Goal: Information Seeking & Learning: Learn about a topic

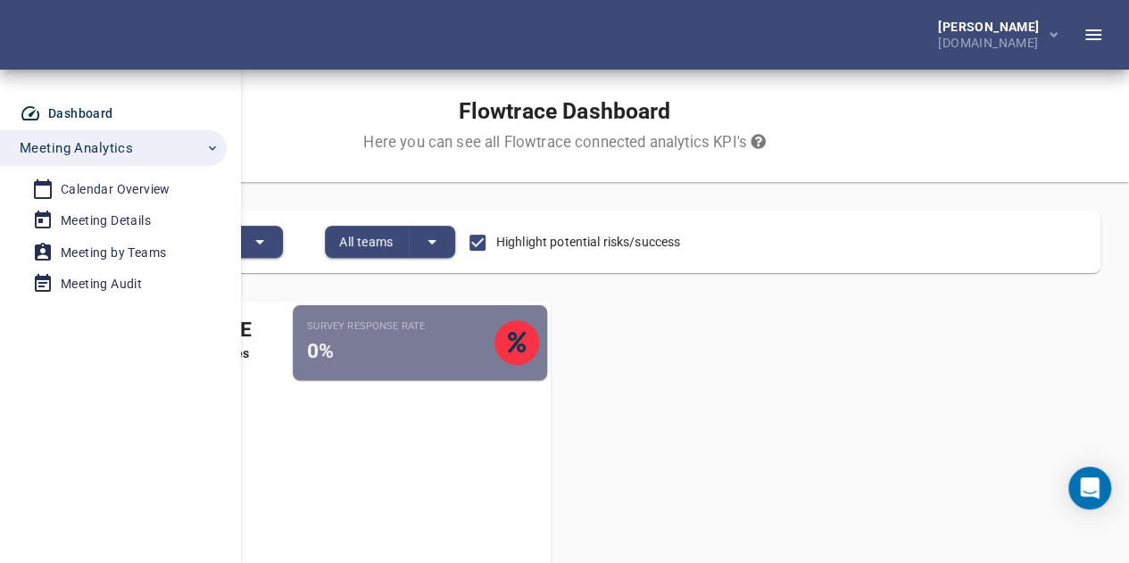
click at [807, 366] on div "Flowtrace & Usage Active Users and Survey Responses All Users Active Employees …" at bounding box center [564, 480] width 1101 height 386
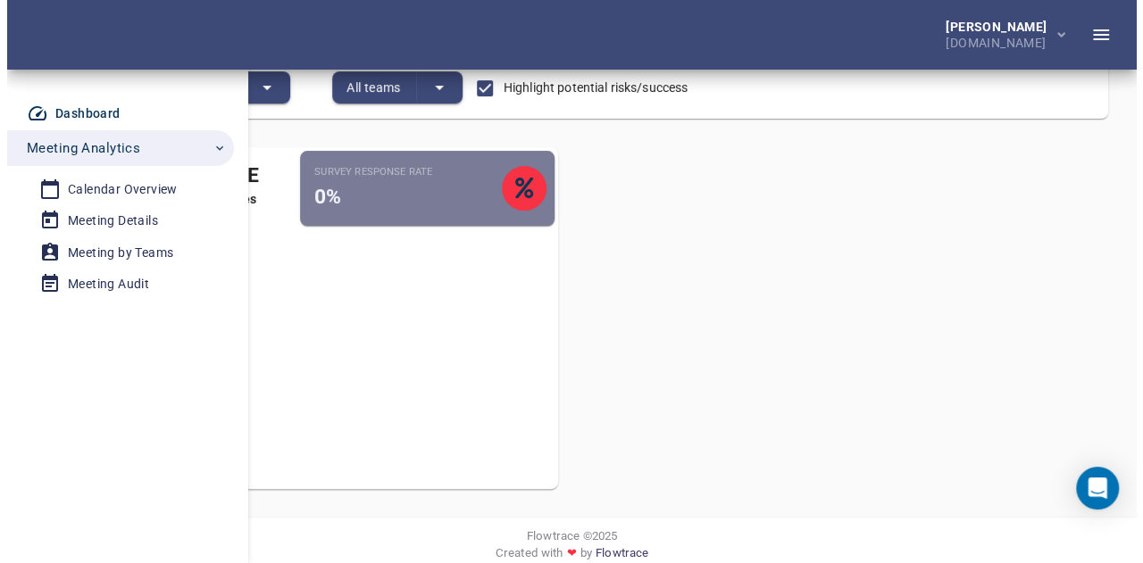
scroll to position [45, 0]
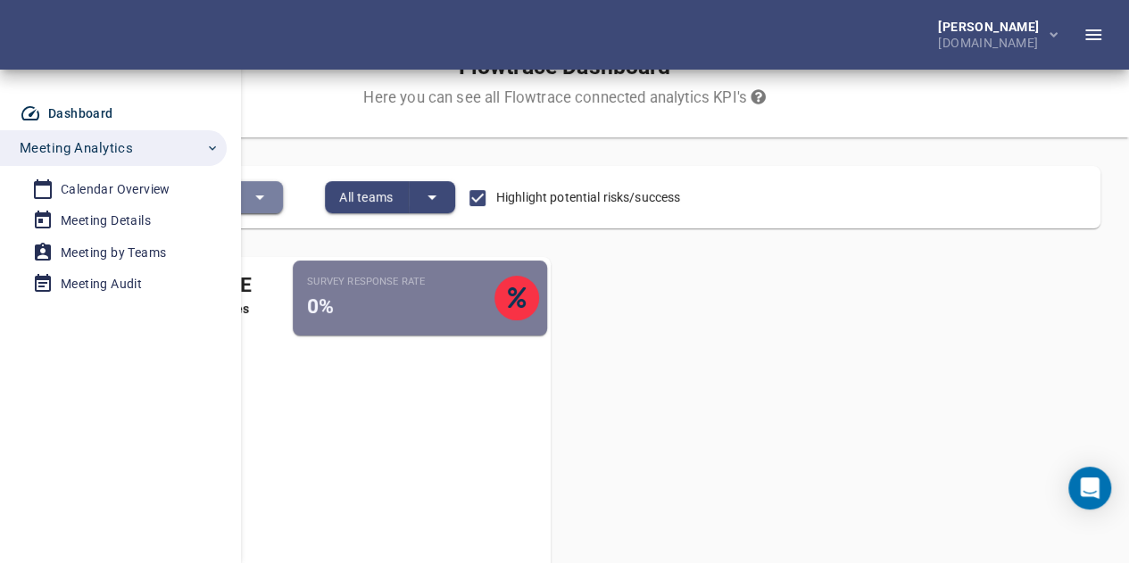
click at [270, 199] on icon "split button" at bounding box center [259, 197] width 21 height 21
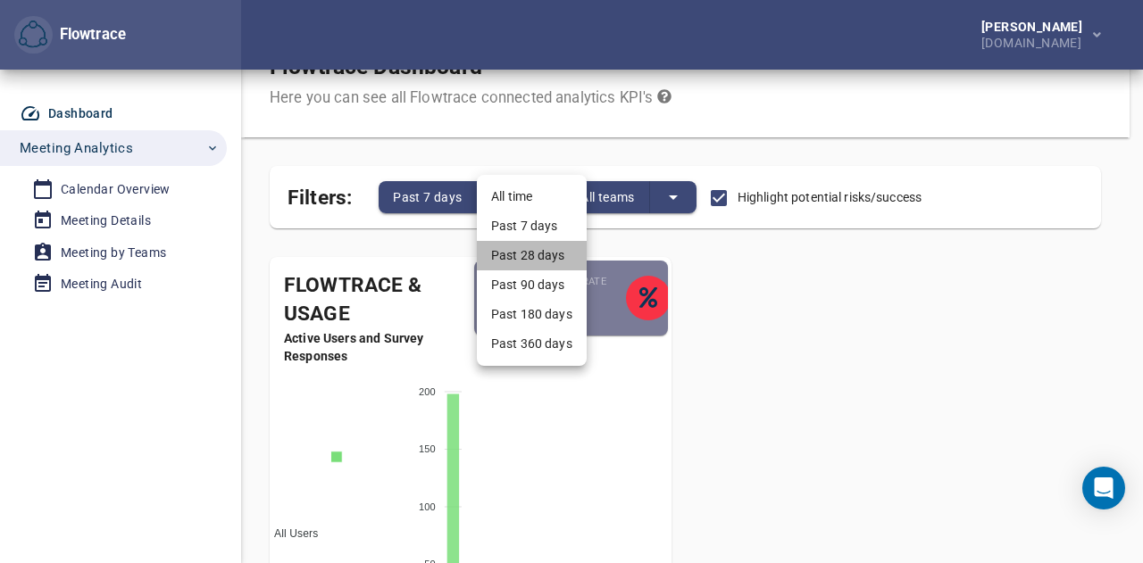
click at [533, 252] on li "Past 28 days" at bounding box center [532, 255] width 110 height 29
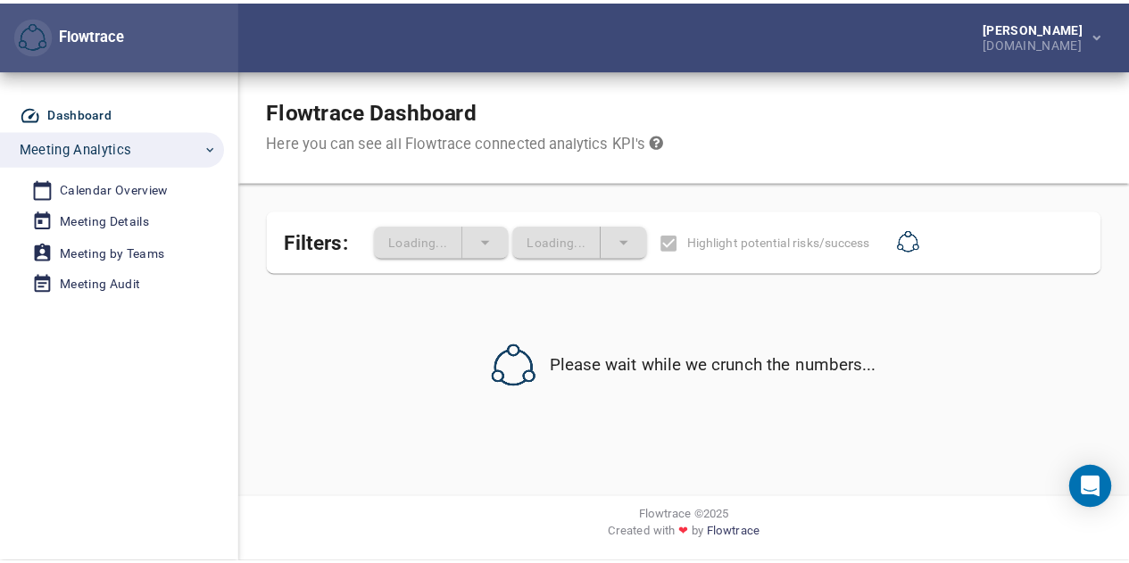
scroll to position [0, 0]
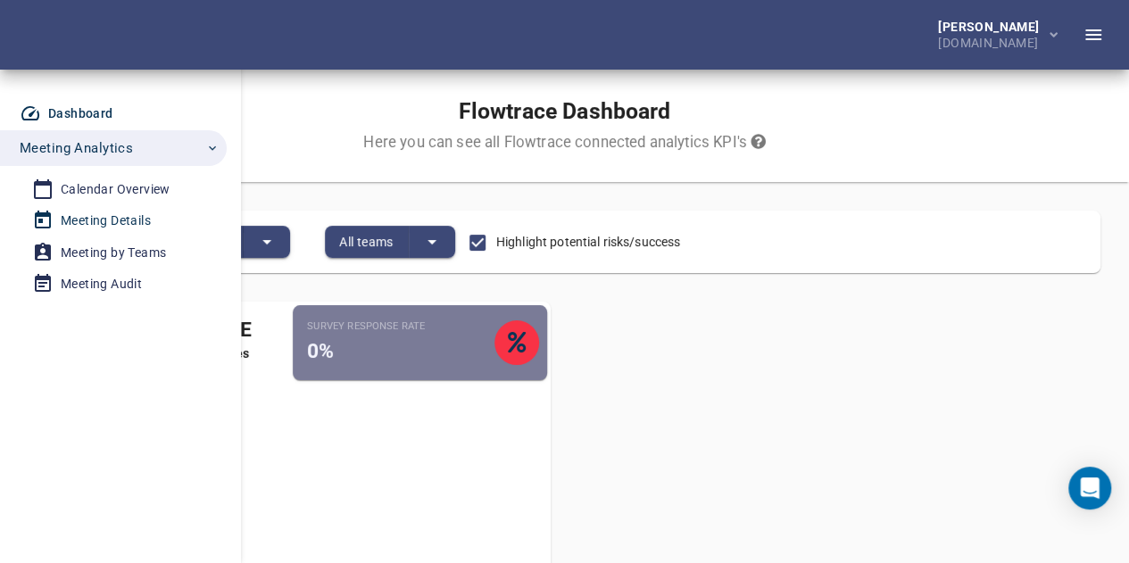
click at [145, 220] on div "Meeting Details" at bounding box center [106, 221] width 90 height 22
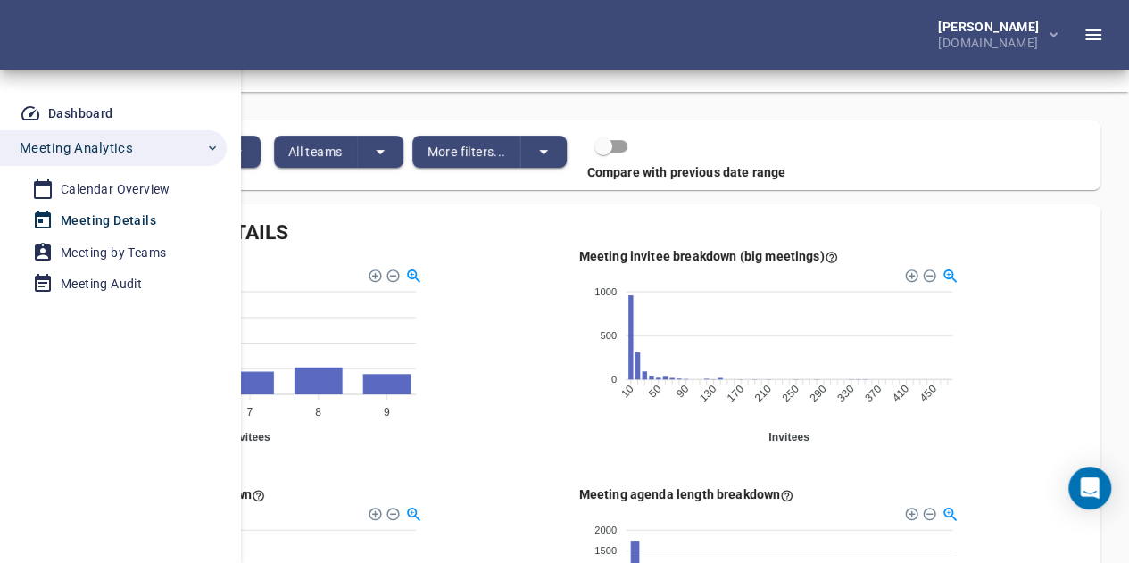
scroll to position [87, 0]
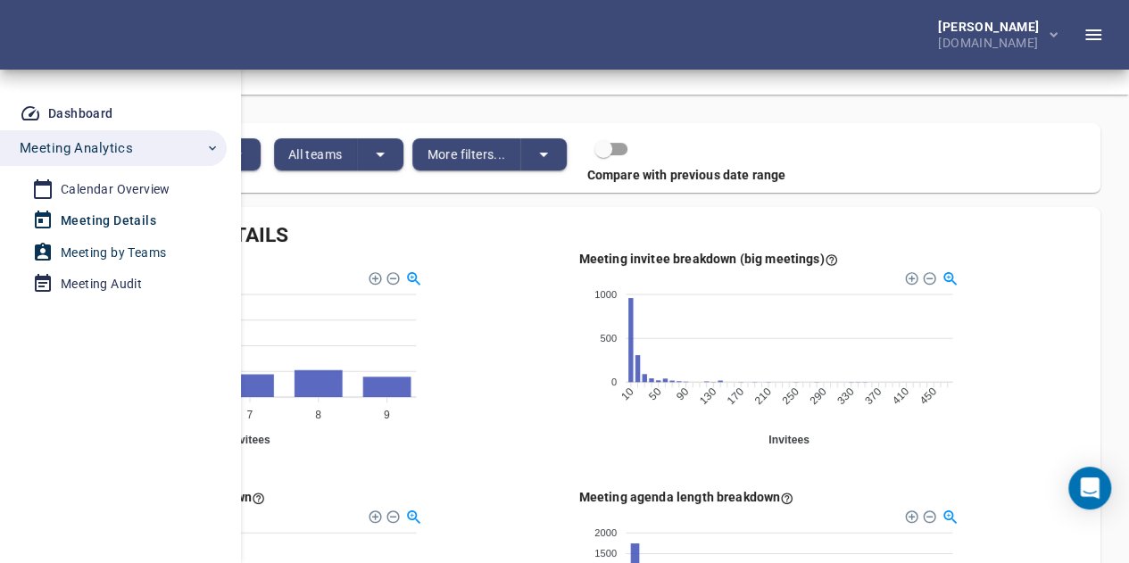
click at [137, 248] on div "Meeting by Teams" at bounding box center [113, 253] width 105 height 22
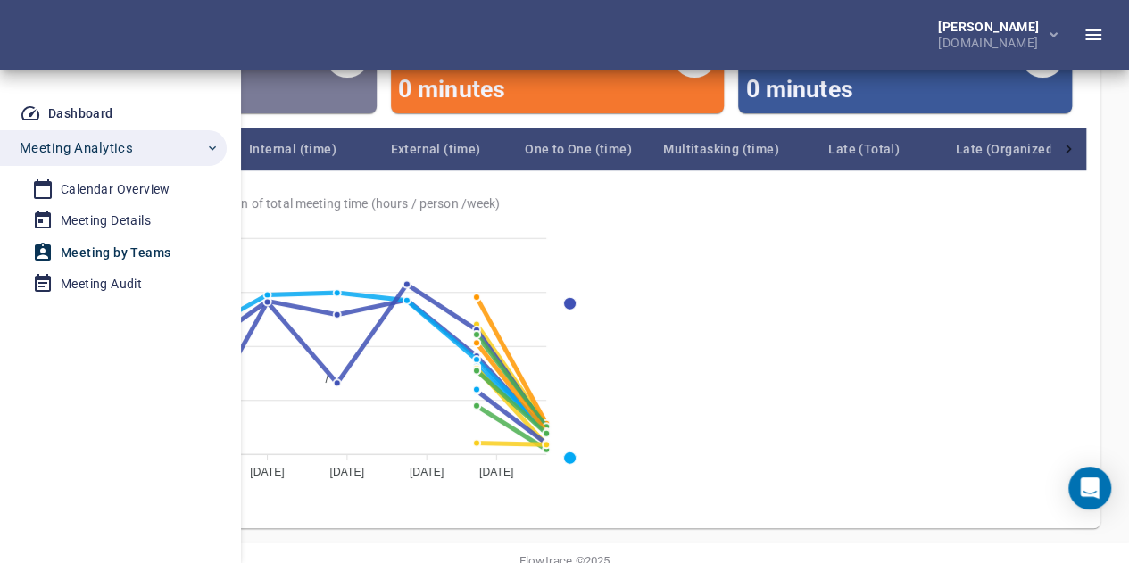
scroll to position [381, 0]
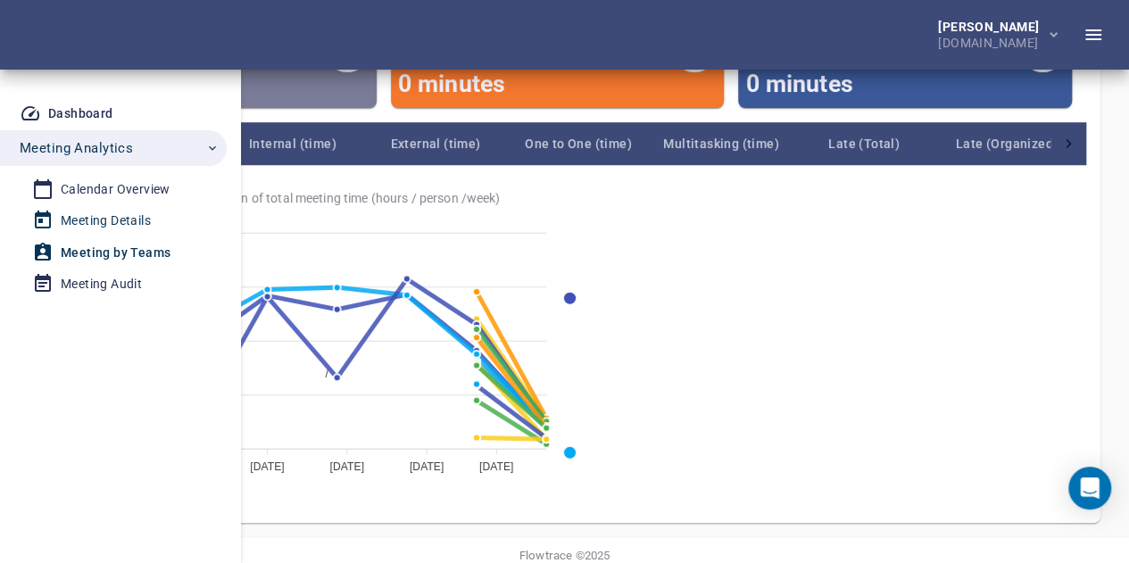
click at [141, 224] on div "Meeting Details" at bounding box center [106, 221] width 90 height 22
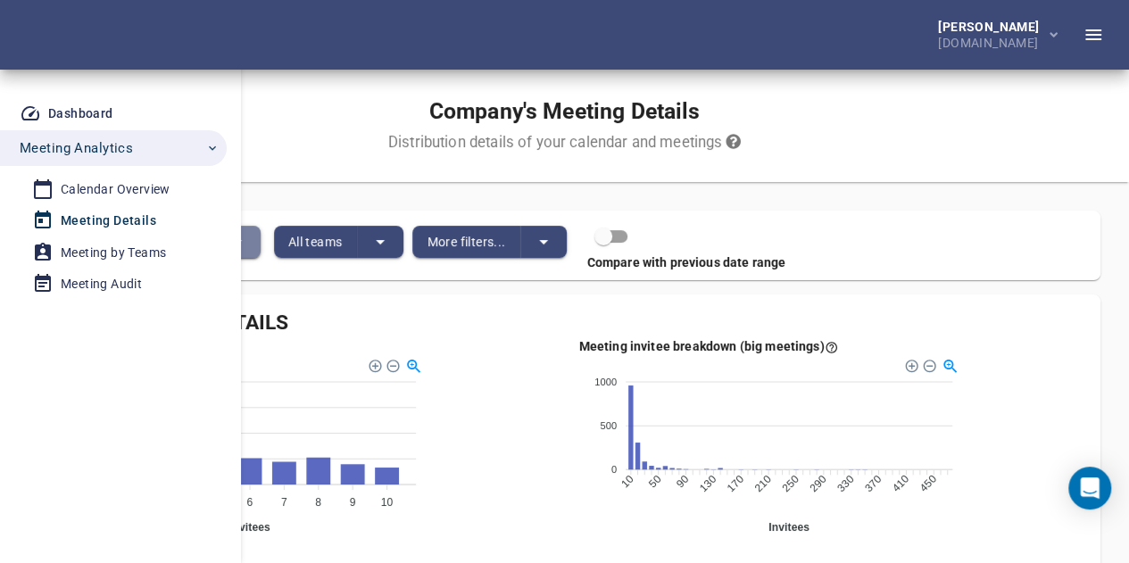
click at [248, 240] on icon "split button" at bounding box center [237, 241] width 21 height 21
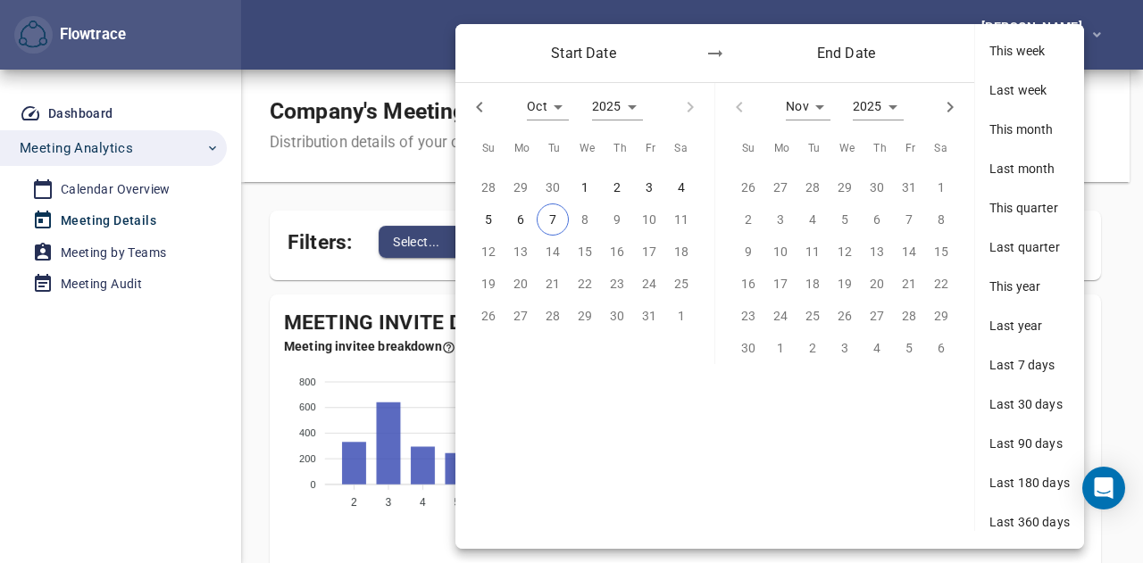
click at [418, 203] on div at bounding box center [571, 281] width 1143 height 563
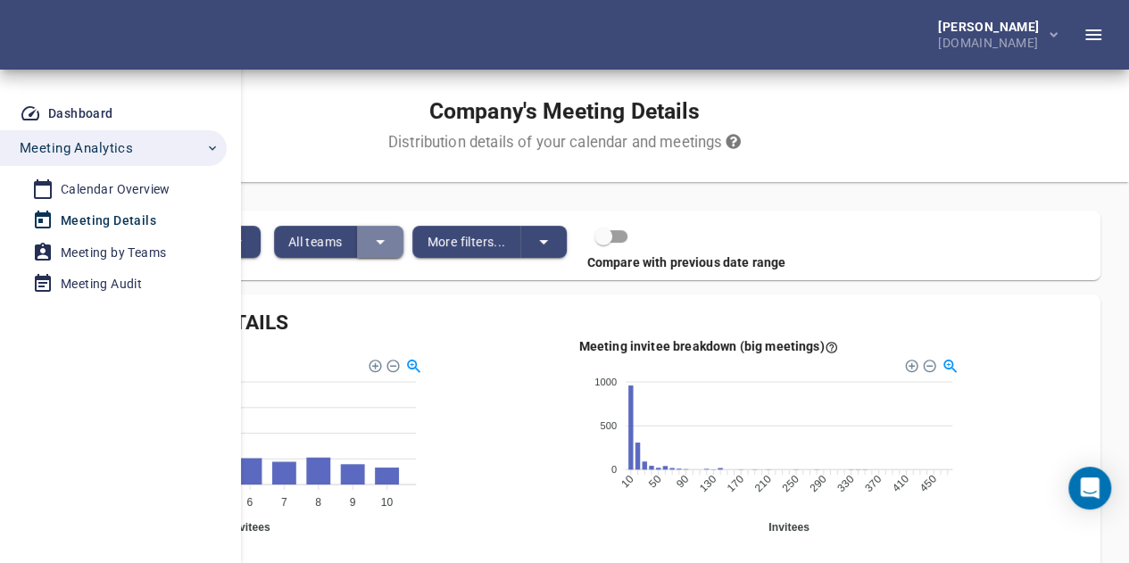
click at [403, 251] on button "split button" at bounding box center [380, 242] width 46 height 32
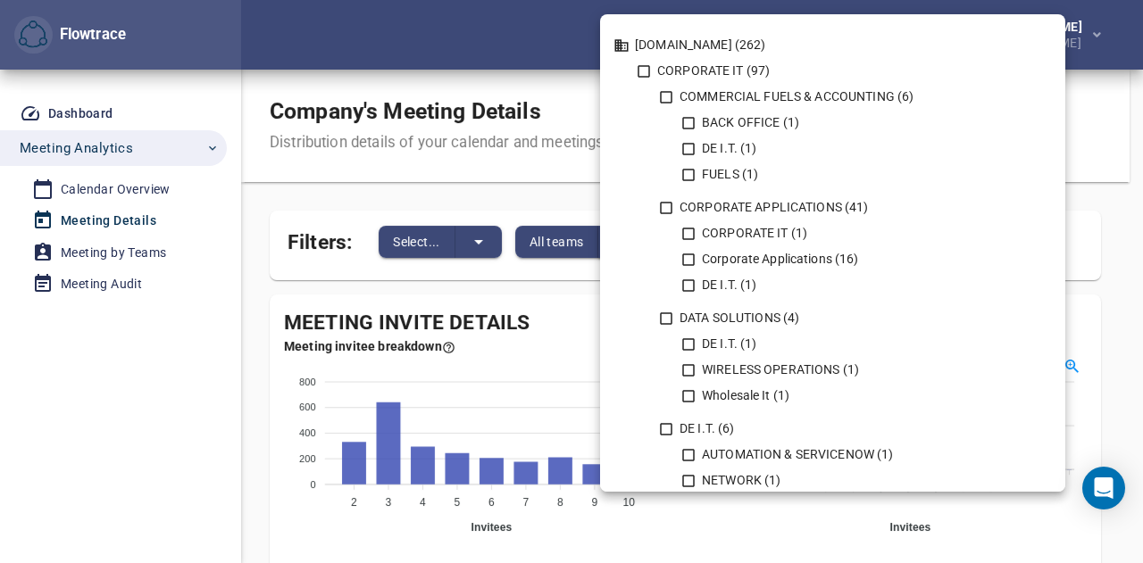
click at [556, 204] on div at bounding box center [571, 281] width 1143 height 563
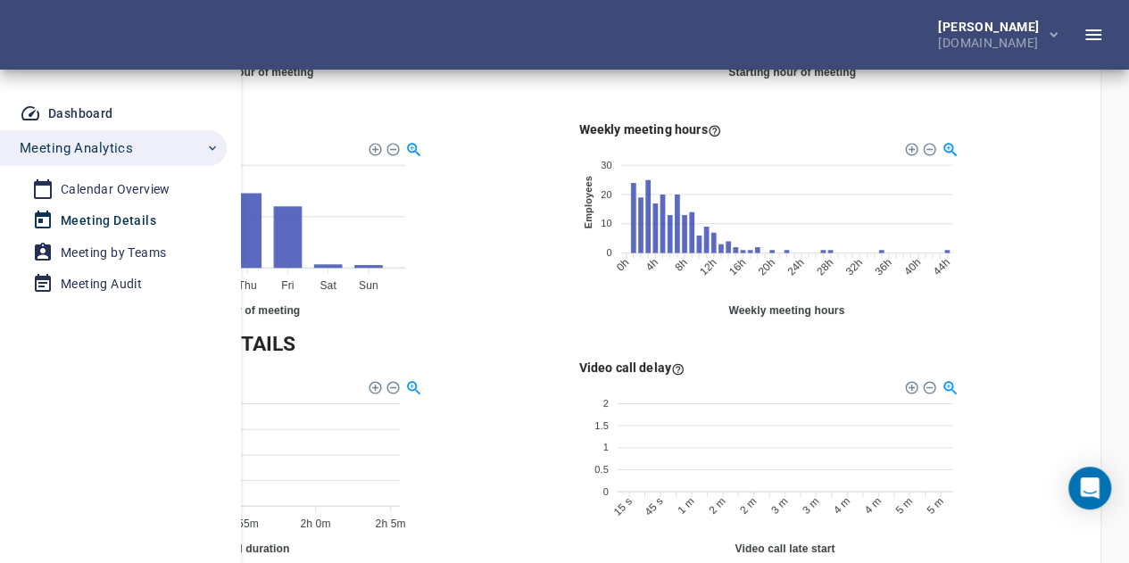
scroll to position [1163, 0]
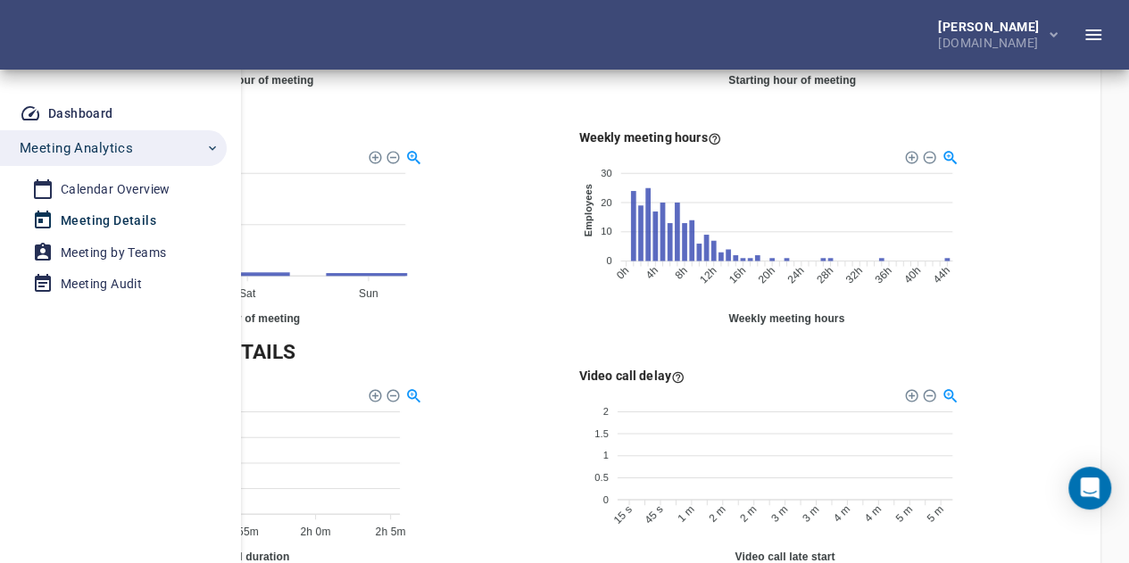
click at [429, 314] on foreignobject at bounding box center [236, 235] width 386 height 179
click at [127, 251] on div "Meeting by Teams" at bounding box center [113, 253] width 105 height 22
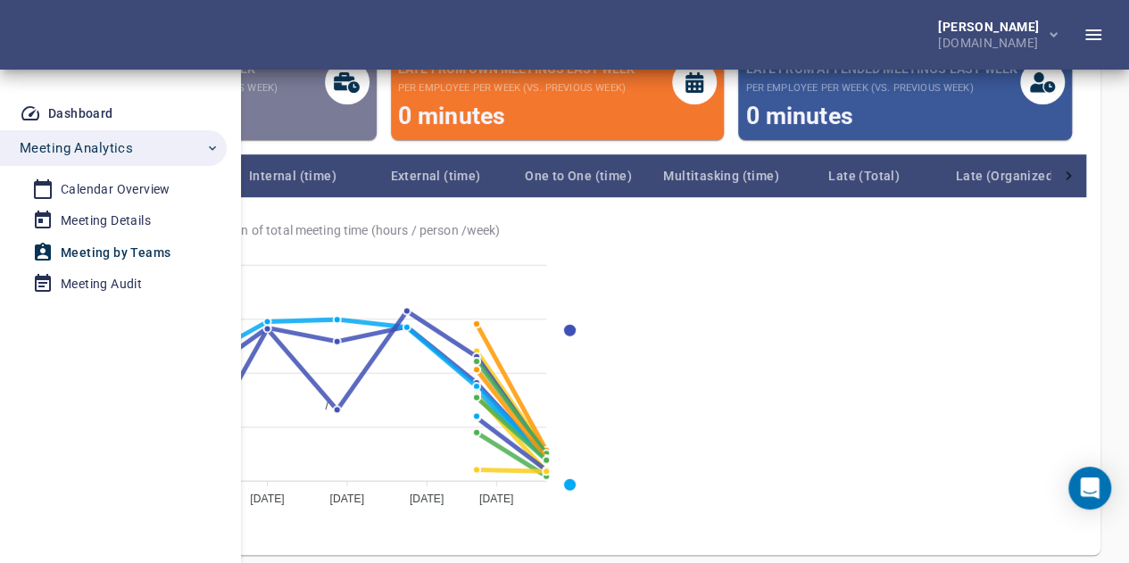
scroll to position [354, 0]
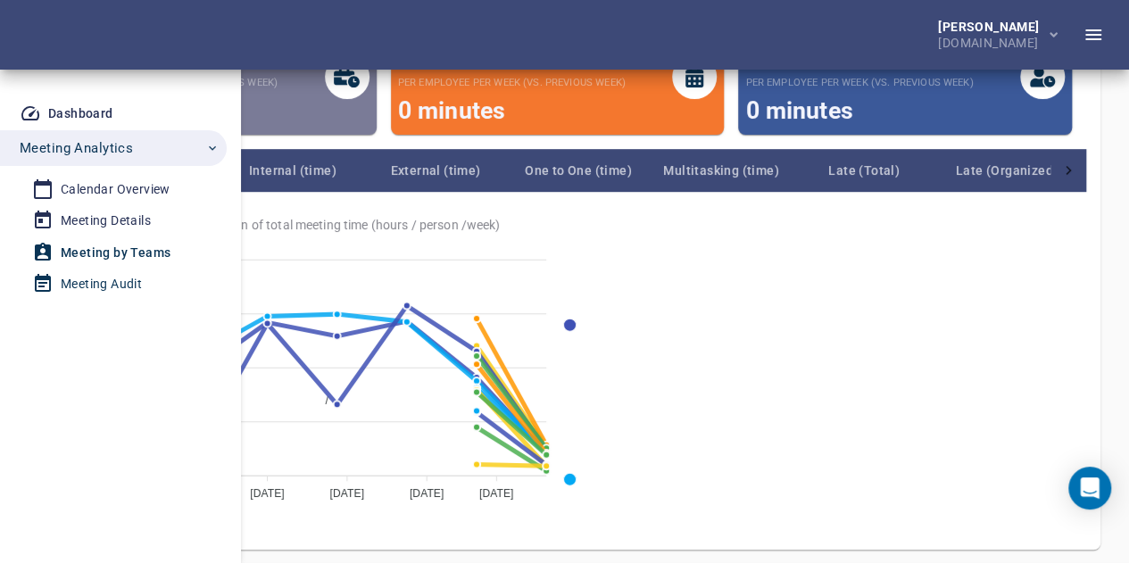
click at [133, 283] on div "Meeting Audit" at bounding box center [101, 284] width 81 height 22
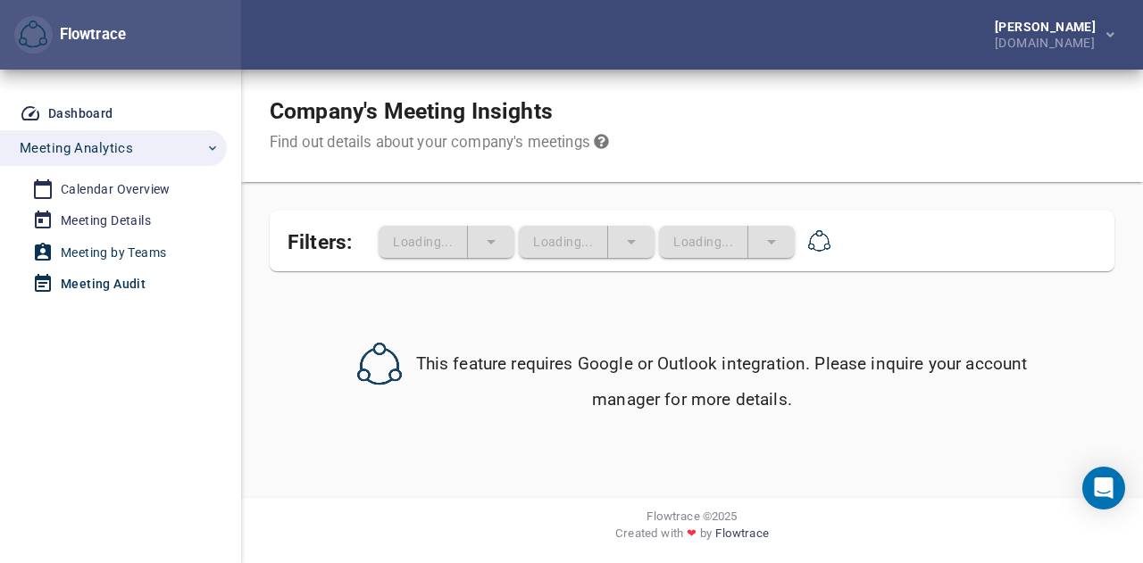
click at [99, 249] on div "Meeting by Teams" at bounding box center [113, 253] width 105 height 22
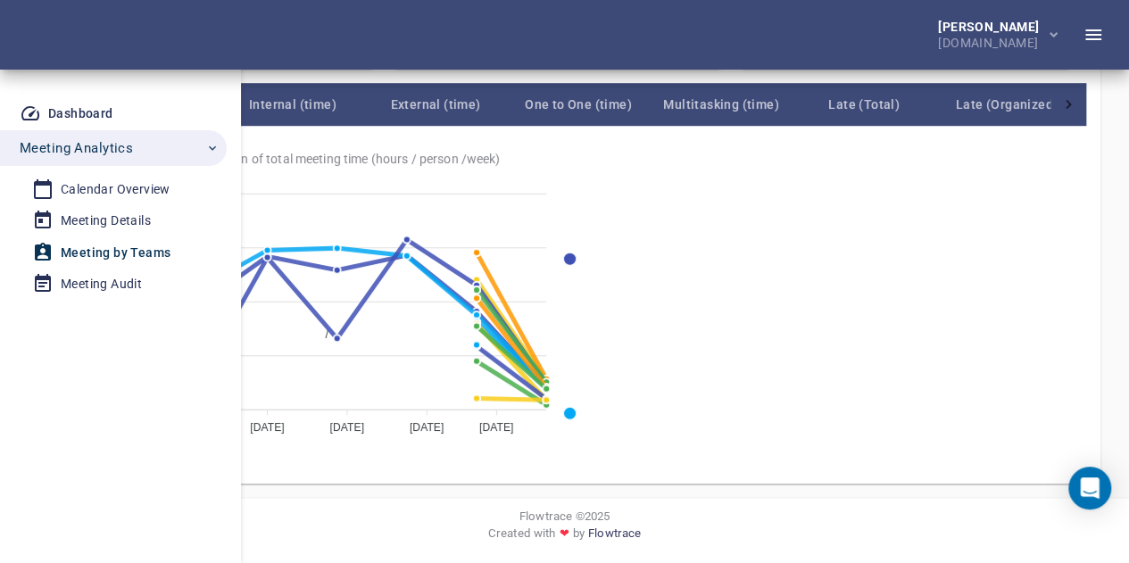
scroll to position [484, 0]
click at [113, 218] on div "Meeting Details" at bounding box center [106, 221] width 90 height 22
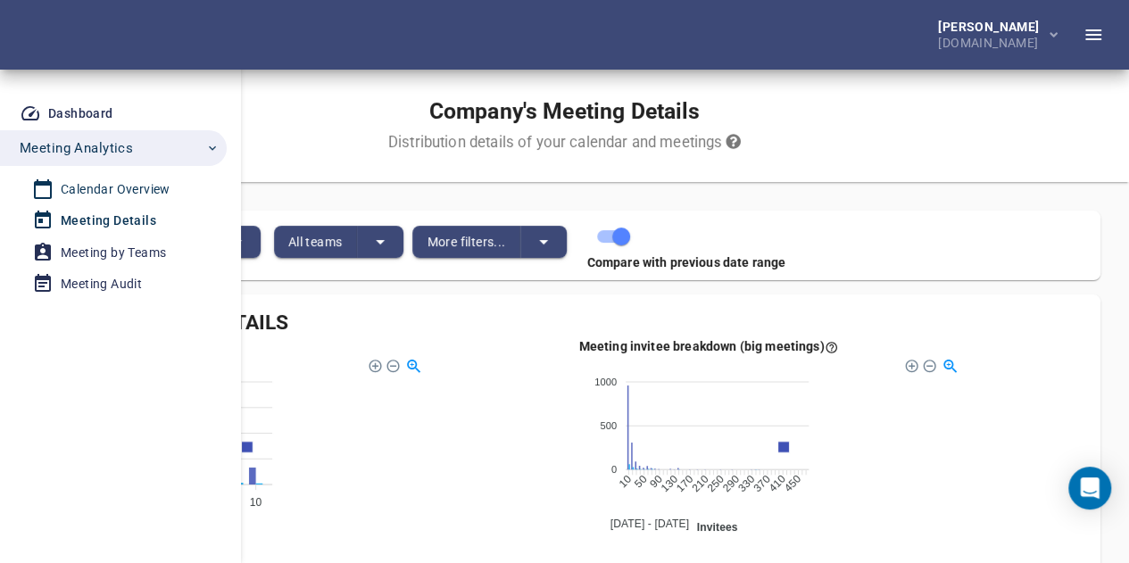
click at [113, 184] on div "Calendar Overview" at bounding box center [116, 190] width 110 height 22
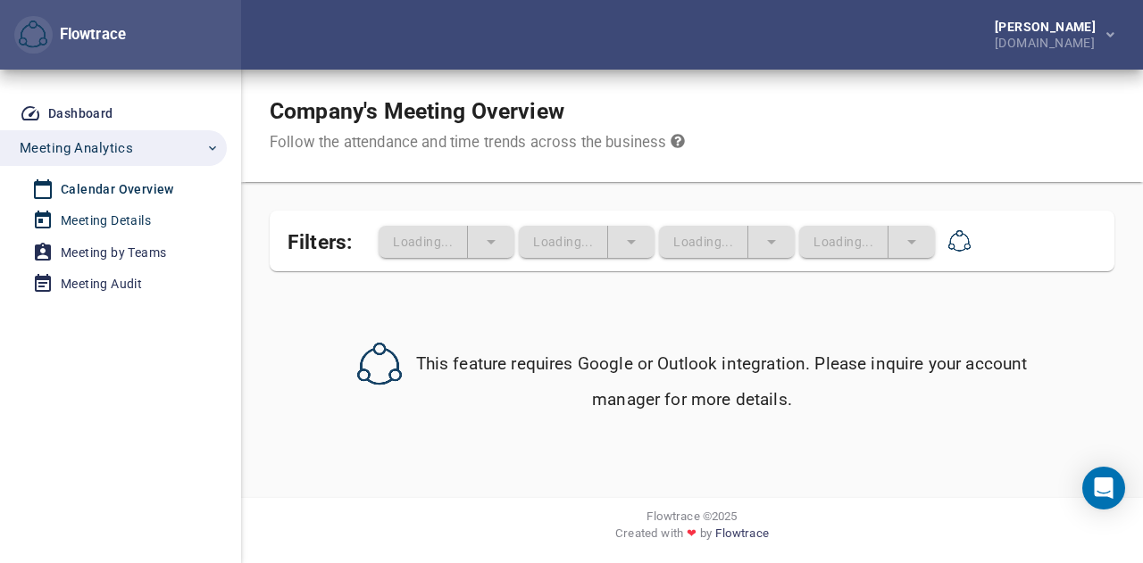
click at [126, 213] on div "Meeting Details" at bounding box center [106, 221] width 90 height 22
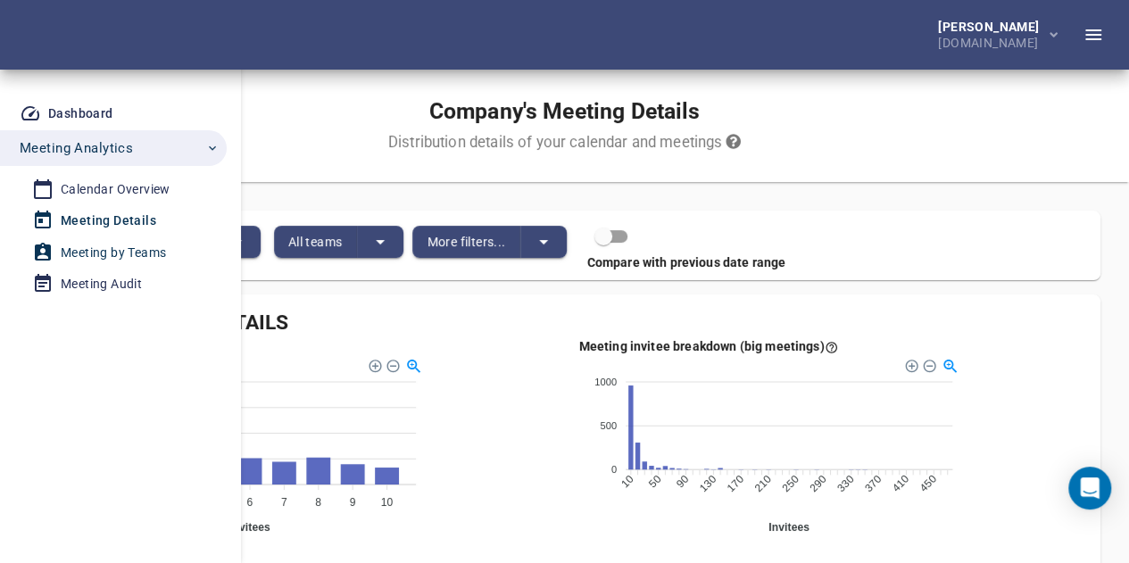
click at [154, 251] on div "Meeting by Teams" at bounding box center [113, 253] width 105 height 22
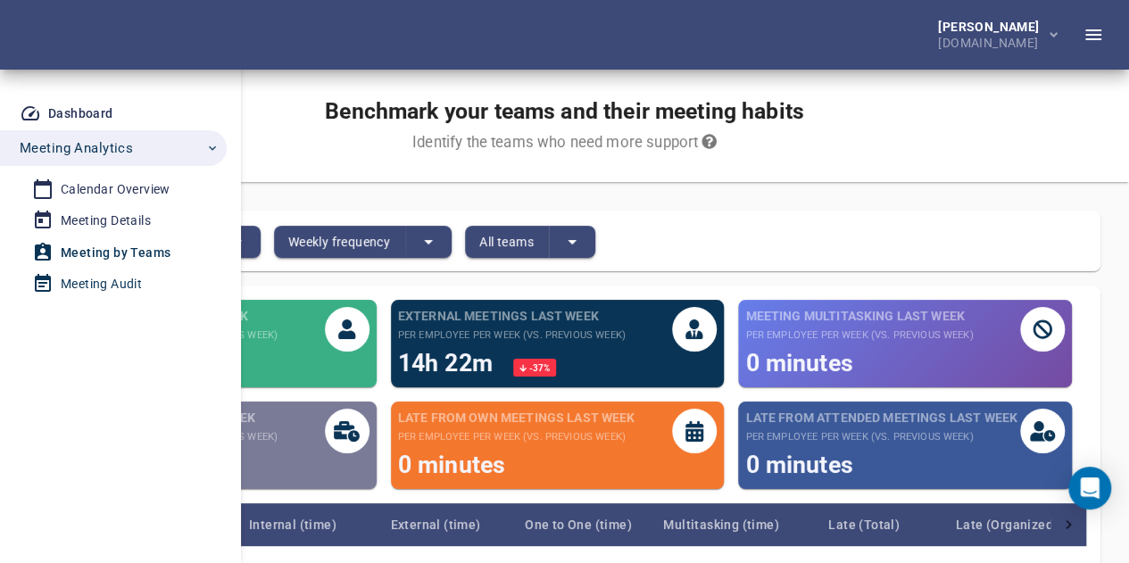
click at [120, 278] on div "Meeting Audit" at bounding box center [101, 284] width 81 height 22
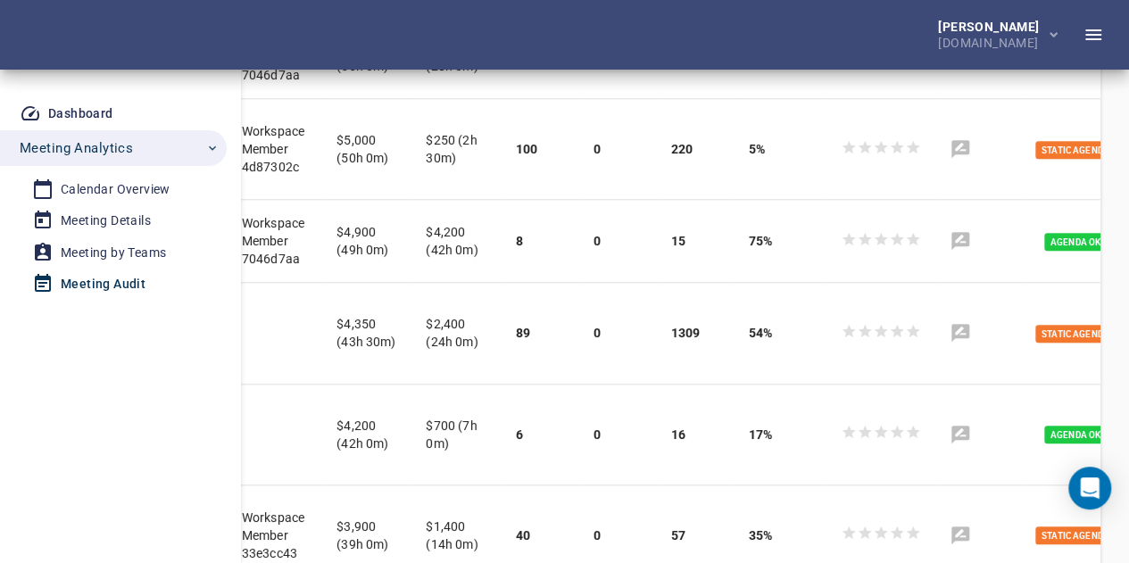
scroll to position [733, 0]
